Goal: Transaction & Acquisition: Book appointment/travel/reservation

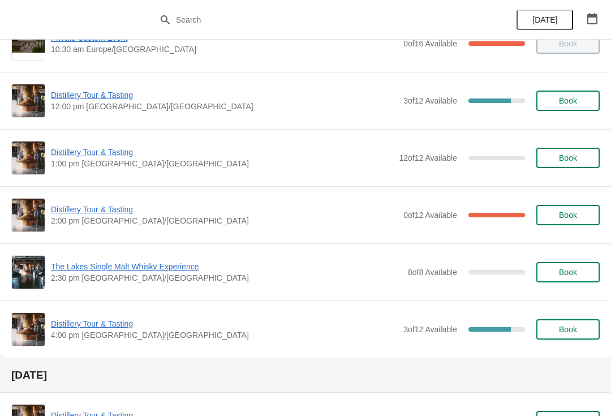
scroll to position [90, 0]
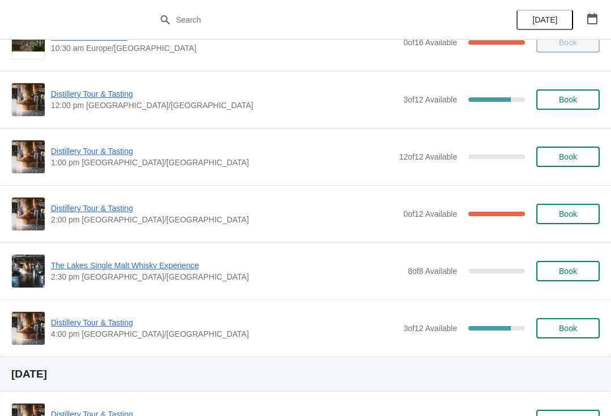
click at [67, 326] on span "Distillery Tour & Tasting" at bounding box center [224, 322] width 347 height 11
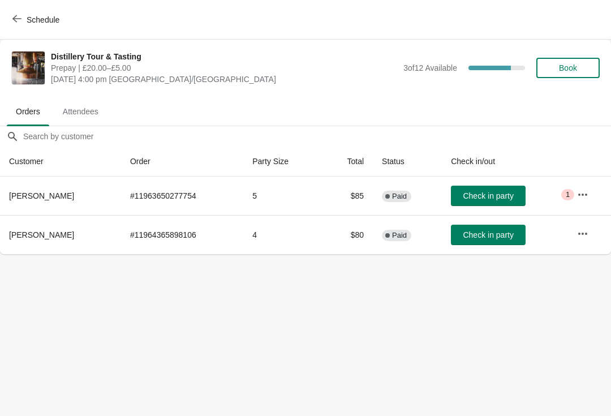
click at [572, 194] on span "Critical 1" at bounding box center [567, 194] width 13 height 11
click at [579, 194] on icon "button" at bounding box center [582, 194] width 9 height 2
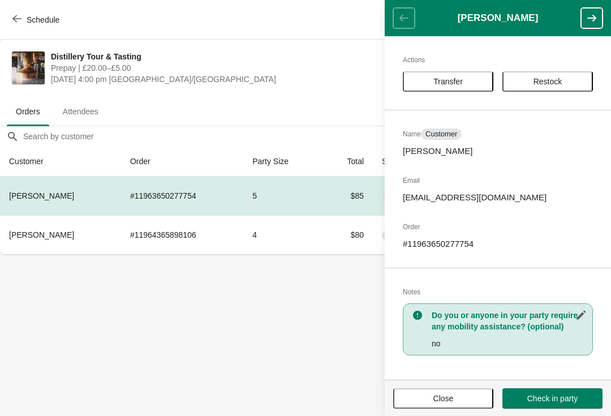
click at [451, 408] on button "Close" at bounding box center [443, 398] width 100 height 20
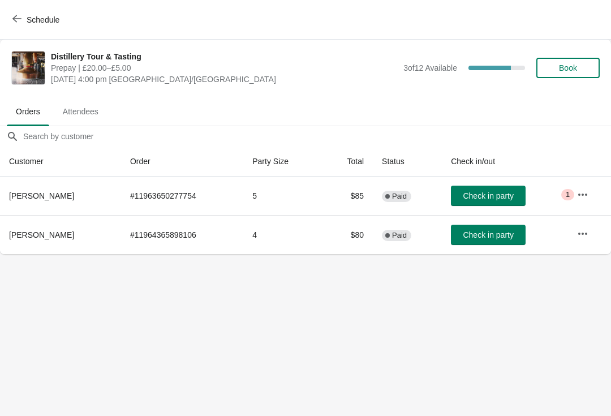
click at [66, 110] on span "Attendees" at bounding box center [81, 111] width 54 height 20
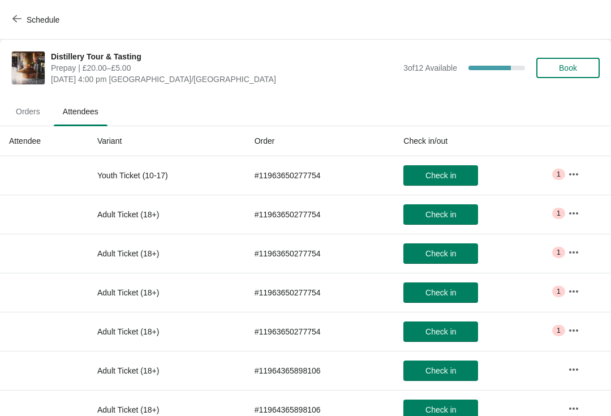
click at [25, 118] on span "Orders" at bounding box center [28, 111] width 42 height 20
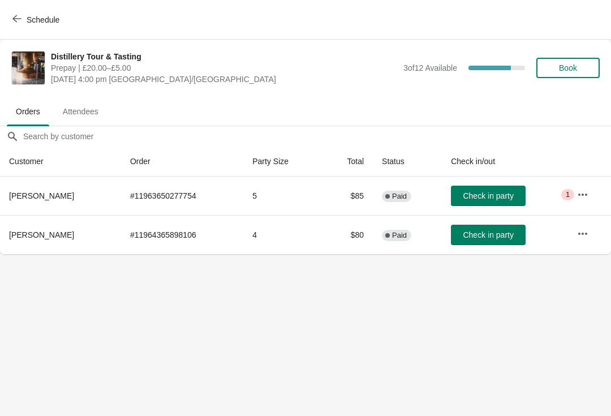
click at [29, 19] on span "Schedule" at bounding box center [43, 19] width 33 height 9
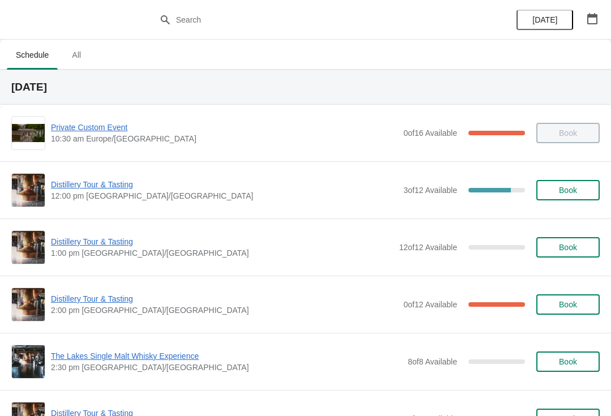
click at [88, 189] on span "Distillery Tour & Tasting" at bounding box center [224, 184] width 347 height 11
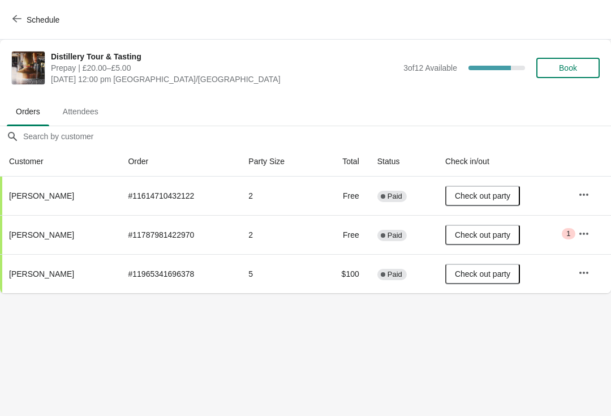
click at [574, 247] on td "Critical 1" at bounding box center [590, 234] width 42 height 39
click at [574, 234] on span "Critical 1" at bounding box center [568, 233] width 13 height 11
click at [577, 224] on button "button" at bounding box center [584, 233] width 20 height 20
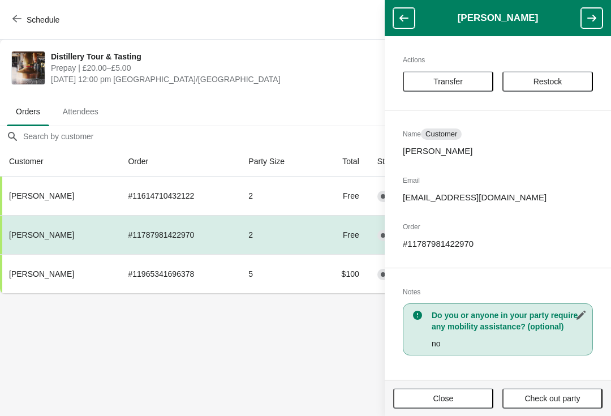
click at [459, 395] on span "Close" at bounding box center [443, 398] width 80 height 9
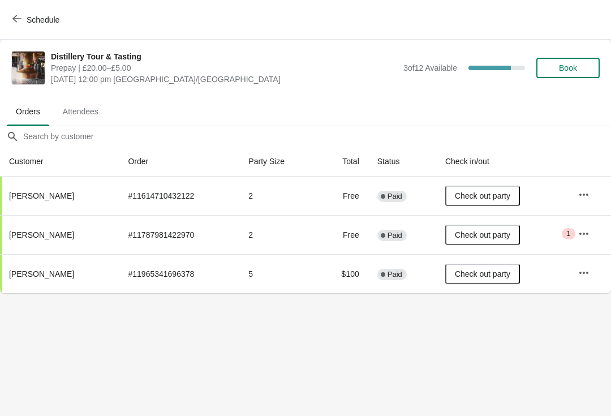
click at [579, 53] on div "Distillery Tour & Tasting Prepay | £20.00–£5.00 [DATE] 12:00 pm [GEOGRAPHIC_DAT…" at bounding box center [325, 68] width 549 height 34
click at [563, 76] on button "Book" at bounding box center [567, 68] width 63 height 20
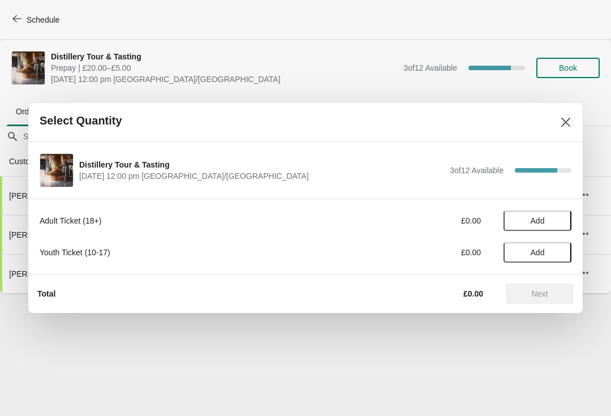
click at [547, 220] on span "Add" at bounding box center [538, 220] width 48 height 9
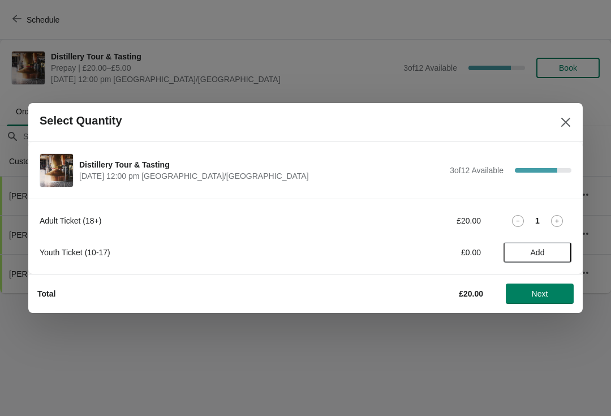
click at [561, 215] on icon at bounding box center [557, 221] width 12 height 12
click at [540, 303] on button "Next" at bounding box center [540, 293] width 68 height 20
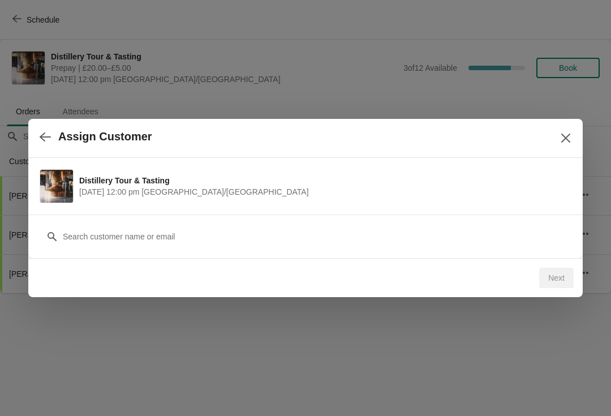
click at [134, 255] on div "Customer" at bounding box center [305, 236] width 554 height 44
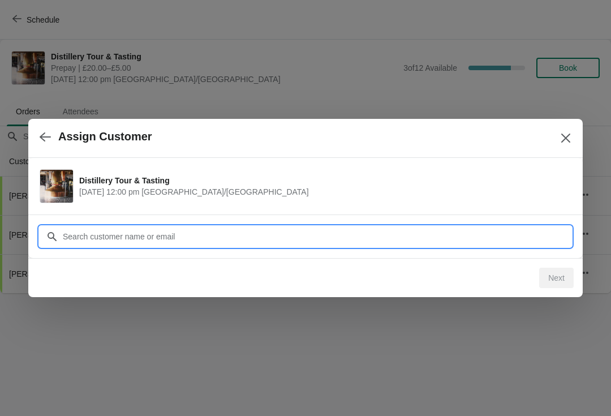
click at [158, 293] on div "Assign Customer Distillery Tour & Tasting [DATE] 12:00 pm [GEOGRAPHIC_DATA]/[GE…" at bounding box center [305, 293] width 611 height 0
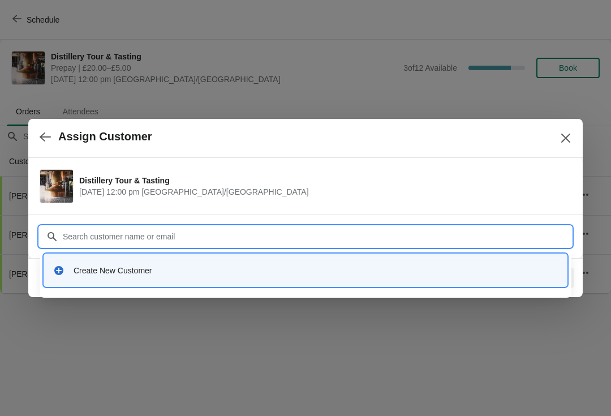
click at [98, 277] on div "Create New Customer" at bounding box center [306, 269] width 514 height 23
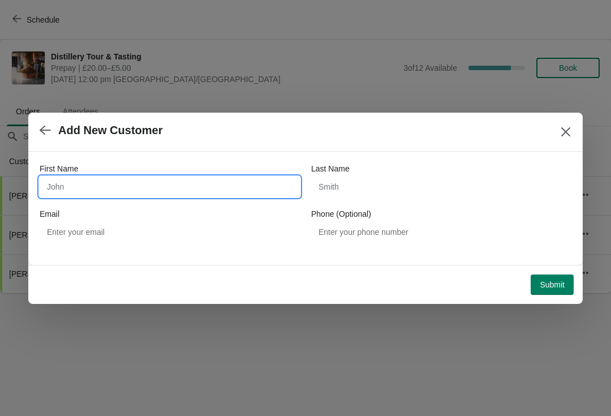
click at [92, 187] on input "First Name" at bounding box center [170, 186] width 260 height 20
type input "Jan"
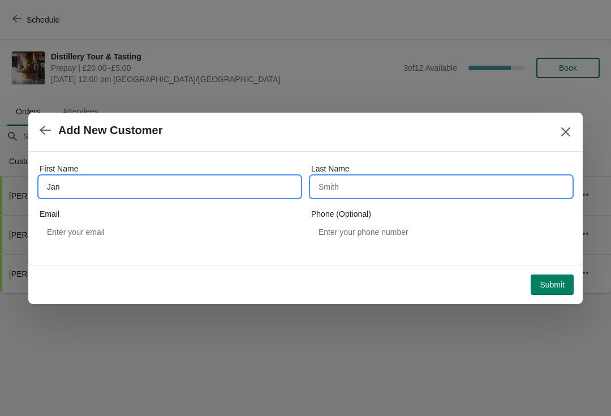
click at [374, 178] on input "Last Name" at bounding box center [441, 186] width 260 height 20
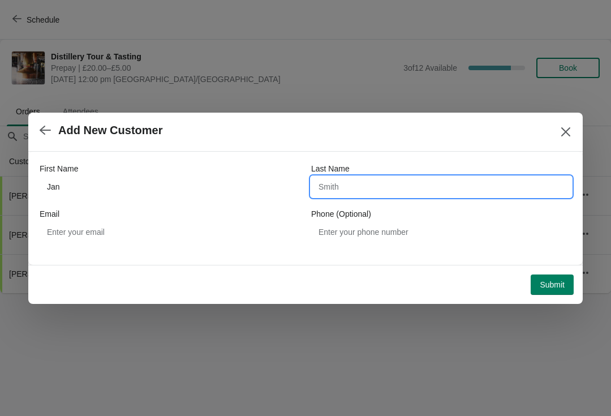
type input "F"
type input "Vermaar"
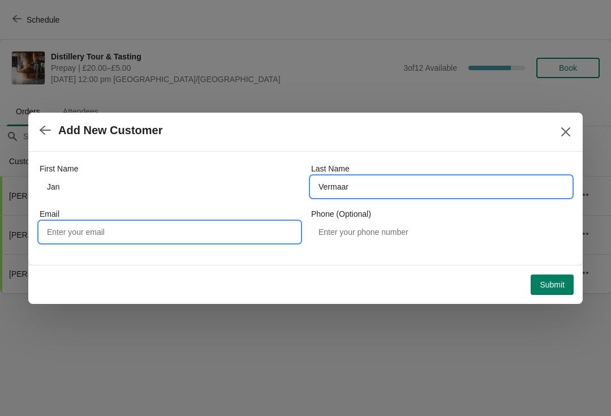
click at [113, 228] on input "Email" at bounding box center [170, 232] width 260 height 20
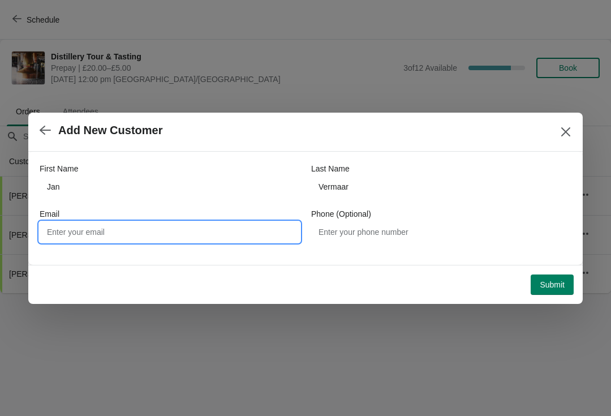
click at [549, 286] on span "Submit" at bounding box center [552, 284] width 25 height 9
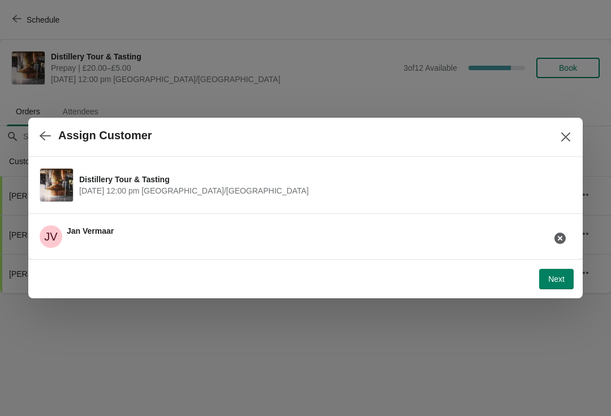
click at [550, 287] on button "Next" at bounding box center [556, 279] width 35 height 20
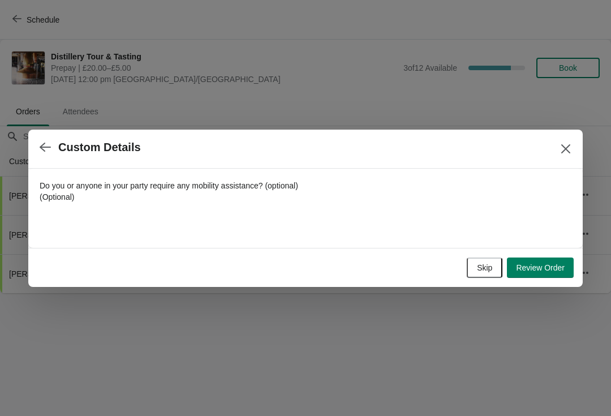
click at [484, 263] on span "Skip" at bounding box center [484, 267] width 15 height 9
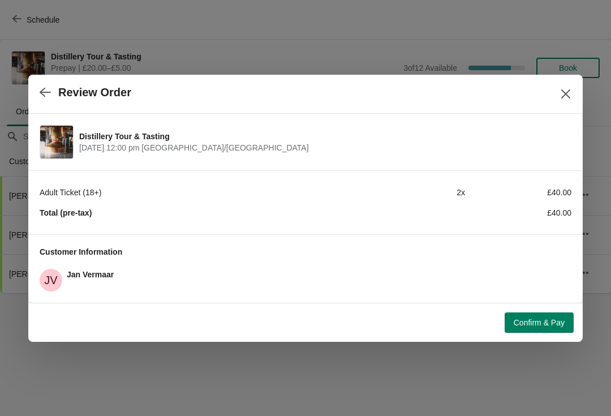
click at [544, 327] on span "Confirm & Pay" at bounding box center [539, 322] width 51 height 9
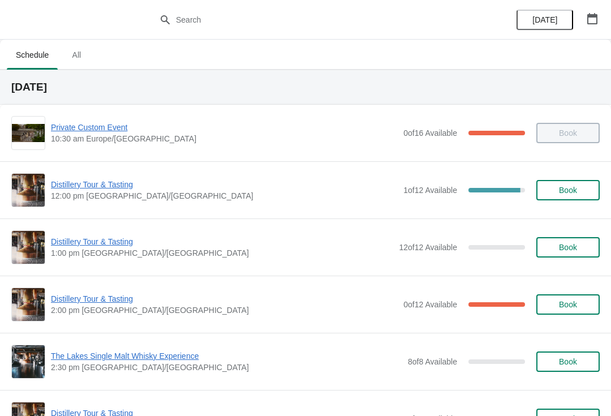
click at [71, 189] on span "Distillery Tour & Tasting" at bounding box center [224, 184] width 347 height 11
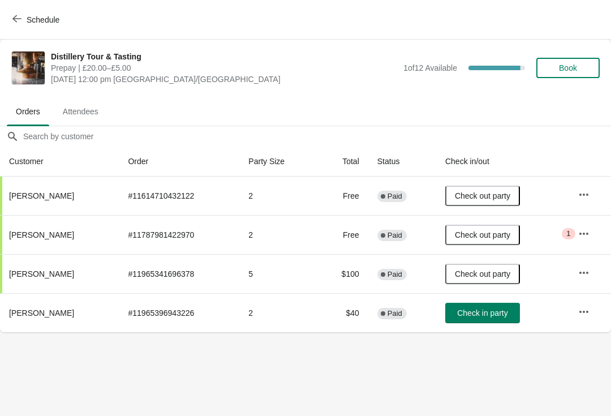
click at [76, 113] on span "Attendees" at bounding box center [81, 111] width 54 height 20
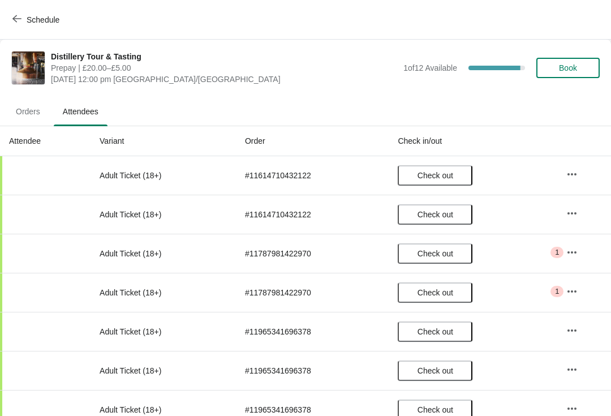
click at [27, 117] on span "Orders" at bounding box center [28, 111] width 42 height 20
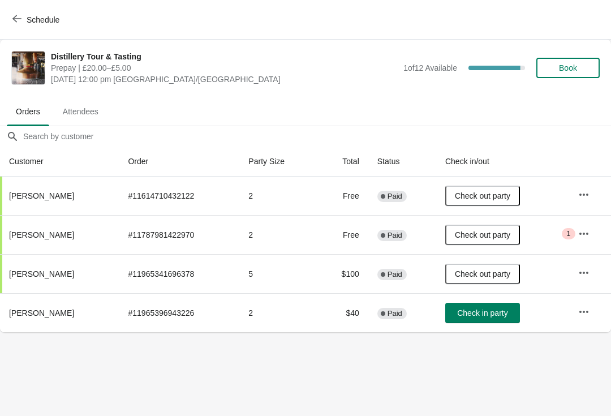
click at [480, 313] on span "Check in party" at bounding box center [482, 312] width 50 height 9
